Goal: Transaction & Acquisition: Purchase product/service

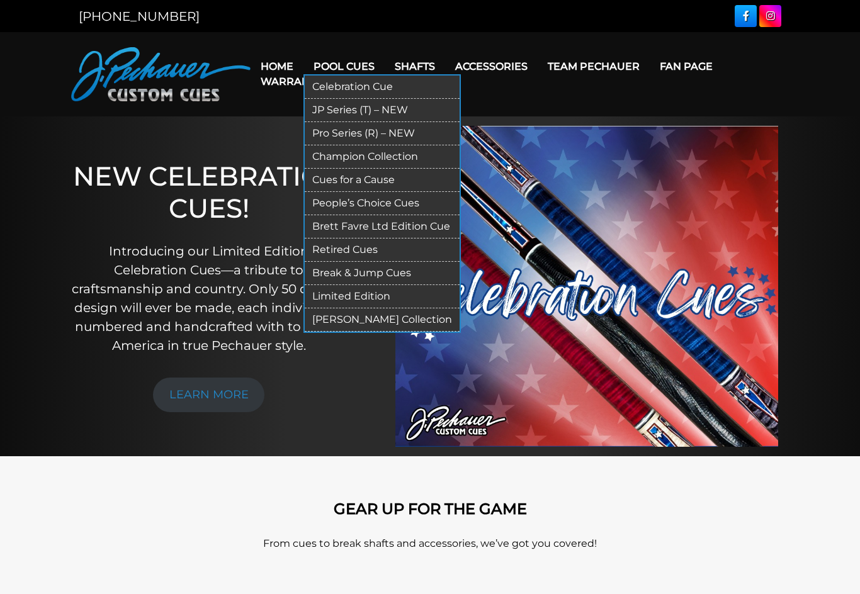
click at [371, 225] on link "Brett Favre Ltd Edition Cue" at bounding box center [382, 226] width 155 height 23
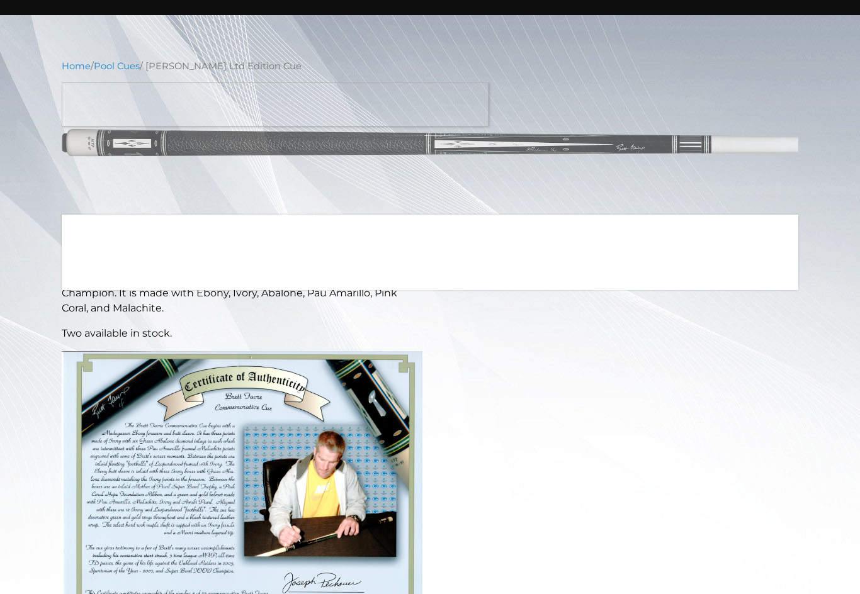
scroll to position [109, 0]
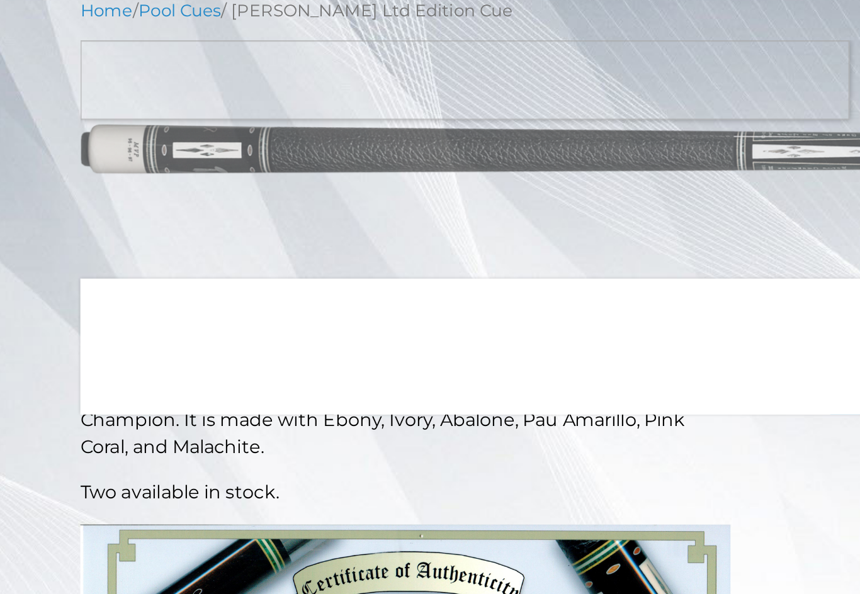
click at [250, 284] on div "This cue gives testimony to a few of Brett's many career accomplishments includ…" at bounding box center [242, 425] width 376 height 415
click at [23, 299] on div "Home / Pool Cues / Brett Favre Ltd Edition Cue Touch to zoom This cue gives tes…" at bounding box center [430, 470] width 860 height 836
click at [28, 291] on div "Home / Pool Cues / Brett Favre Ltd Edition Cue Touch to zoom This cue gives tes…" at bounding box center [430, 470] width 860 height 836
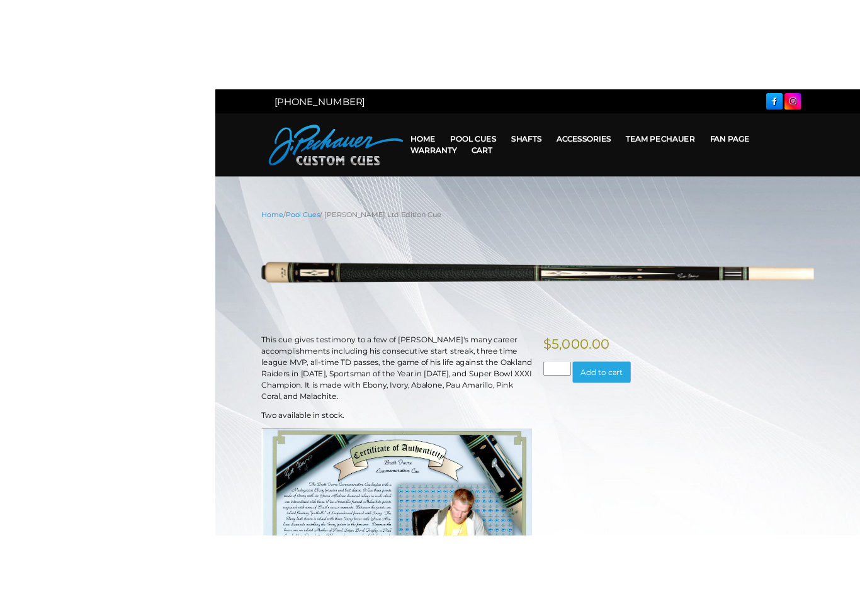
scroll to position [4, 0]
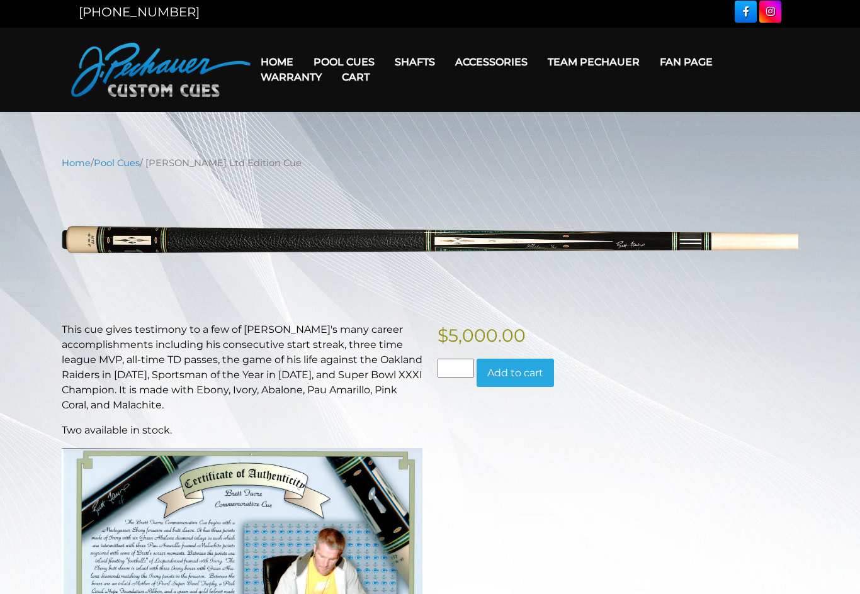
click at [347, 68] on link "Cart" at bounding box center [356, 77] width 48 height 32
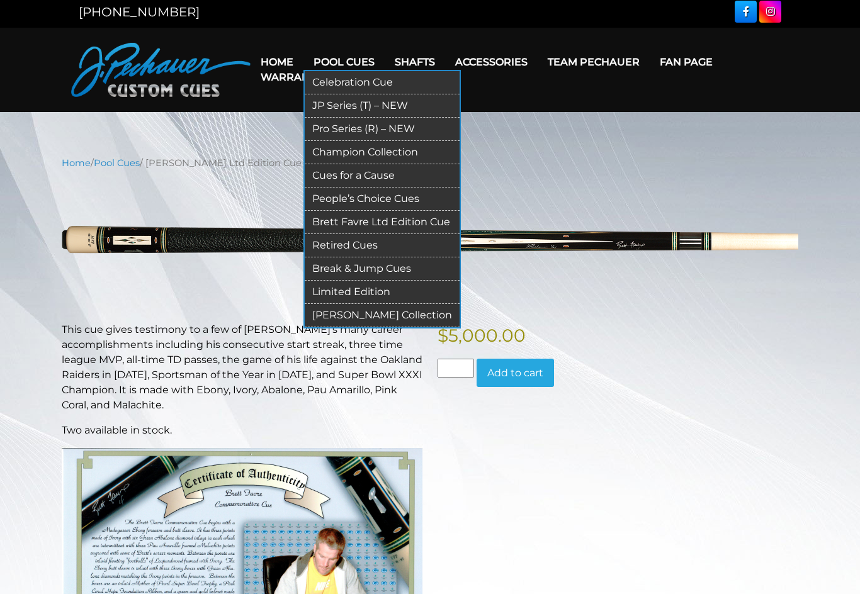
click at [353, 52] on link "Pool Cues" at bounding box center [343, 62] width 81 height 32
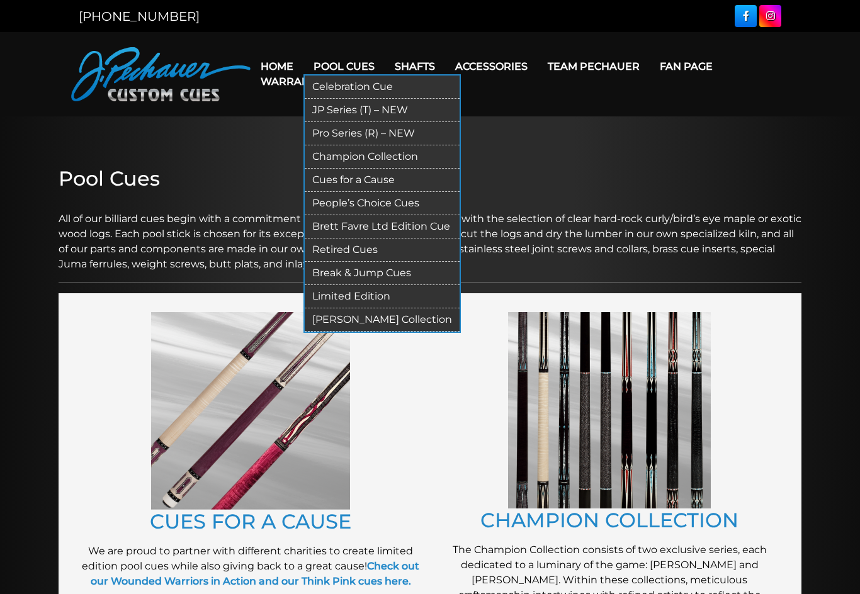
click at [382, 155] on link "Champion Collection" at bounding box center [382, 156] width 155 height 23
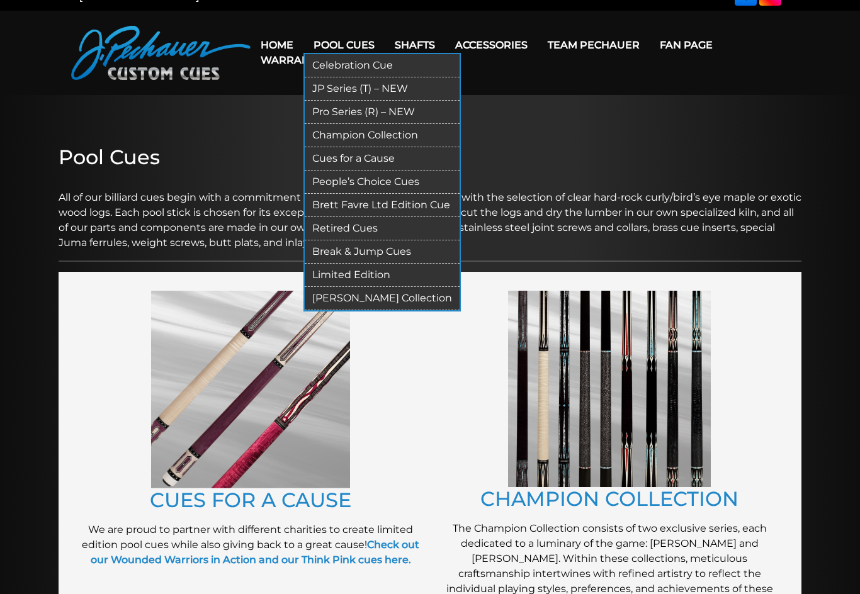
scroll to position [96, 0]
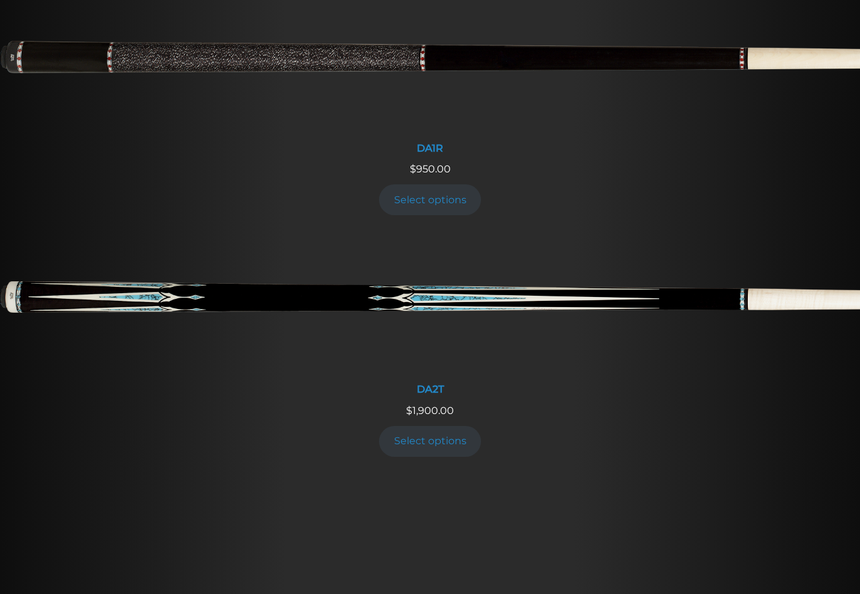
scroll to position [1447, 0]
